Goal: Task Accomplishment & Management: Use online tool/utility

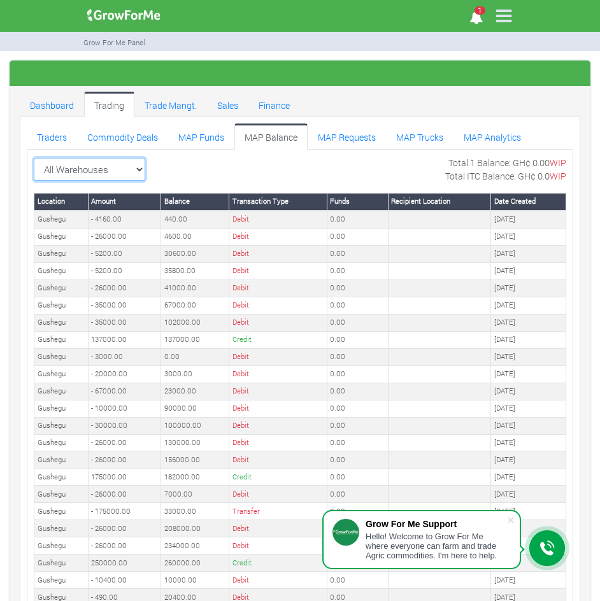
click at [126, 164] on select "All Warehouses TDX Navrongo [GEOGRAPHIC_DATA] Garu ([GEOGRAPHIC_DATA]) [GEOGRAP…" at bounding box center [89, 169] width 111 height 23
select select "?warehouse=14"
click at [34, 158] on select "All Warehouses TDX Navrongo [GEOGRAPHIC_DATA] Garu ([GEOGRAPHIC_DATA]) [GEOGRAP…" at bounding box center [89, 169] width 111 height 23
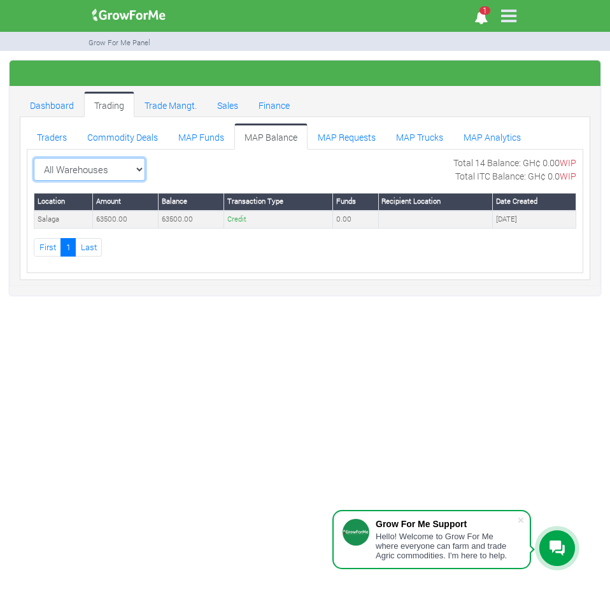
click at [130, 167] on select "All Warehouses TDX Navrongo [GEOGRAPHIC_DATA] Garu ([GEOGRAPHIC_DATA]) [GEOGRAP…" at bounding box center [89, 169] width 111 height 23
select select "?warehouse=14"
click at [34, 158] on select "All Warehouses TDX Navrongo [GEOGRAPHIC_DATA] Garu ([GEOGRAPHIC_DATA]) [GEOGRAP…" at bounding box center [89, 169] width 111 height 23
click at [130, 169] on select "All Warehouses TDX Navrongo [GEOGRAPHIC_DATA] Garu ([GEOGRAPHIC_DATA]) [GEOGRAP…" at bounding box center [89, 169] width 111 height 23
select select "?warehouse=1"
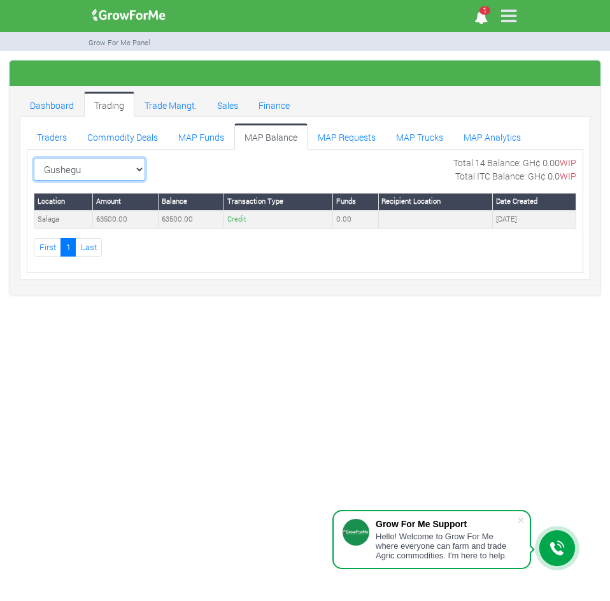
click at [34, 158] on select "All Warehouses TDX Navrongo [GEOGRAPHIC_DATA] Garu ([GEOGRAPHIC_DATA]) [GEOGRAP…" at bounding box center [89, 169] width 111 height 23
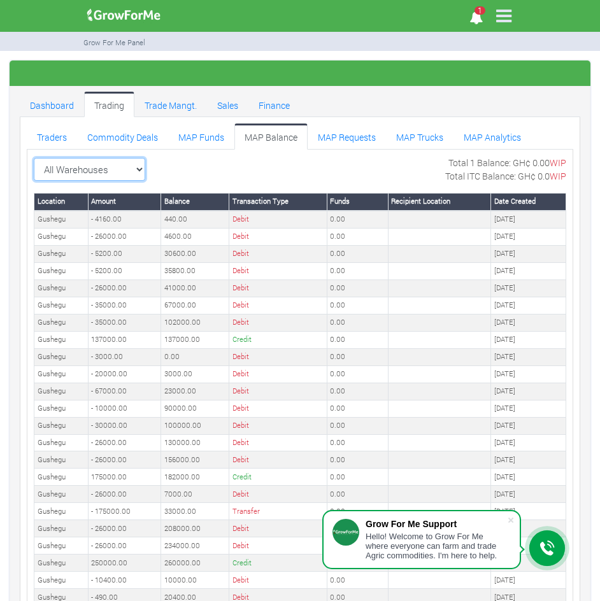
click at [127, 167] on select "All Warehouses TDX Navrongo [GEOGRAPHIC_DATA] Garu ([GEOGRAPHIC_DATA]) [GEOGRAP…" at bounding box center [89, 169] width 111 height 23
select select "?warehouse=14"
click at [34, 158] on select "All Warehouses TDX Navrongo Walewale Garu (Faranaya) Kintampo Langbensi WamiAgr…" at bounding box center [89, 169] width 111 height 23
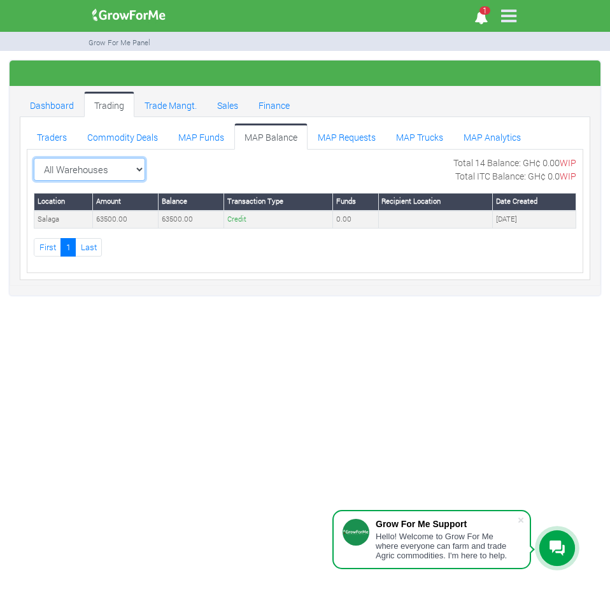
click at [125, 169] on select "All Warehouses TDX Navrongo [GEOGRAPHIC_DATA] Garu ([GEOGRAPHIC_DATA]) [GEOGRAP…" at bounding box center [89, 169] width 111 height 23
click at [258, 140] on link "MAP Balance" at bounding box center [270, 135] width 73 height 25
click at [268, 132] on link "MAP Balance" at bounding box center [270, 135] width 73 height 25
